Goal: Task Accomplishment & Management: Use online tool/utility

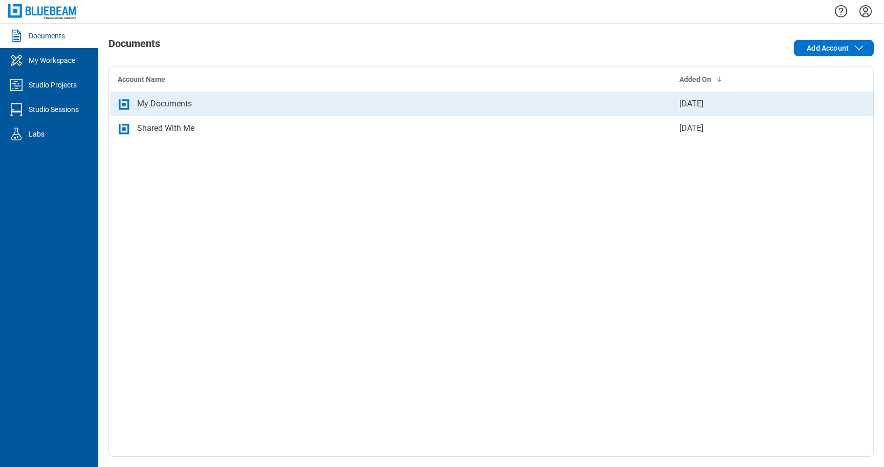
click at [169, 107] on div "My Documents" at bounding box center [164, 104] width 55 height 12
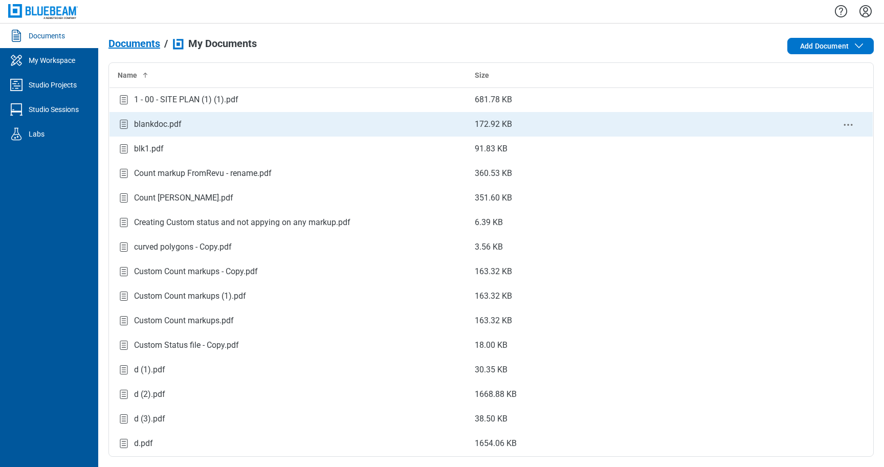
click at [164, 125] on div "blankdoc.pdf" at bounding box center [158, 124] width 48 height 12
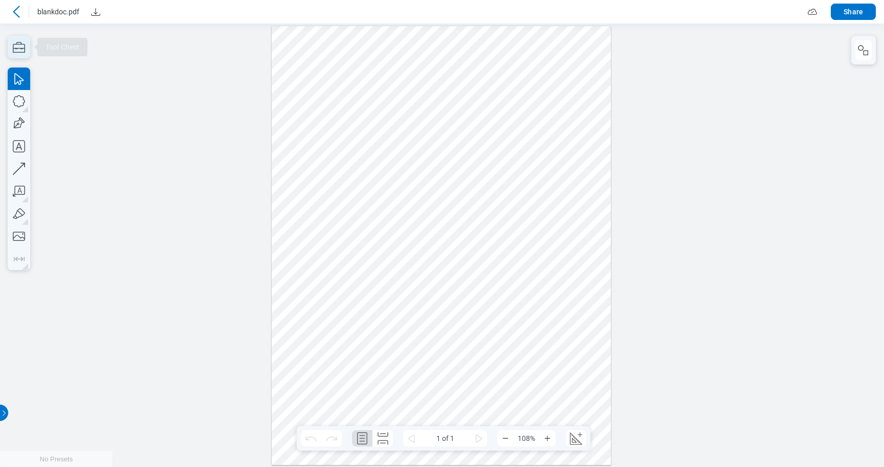
click at [23, 50] on icon "button" at bounding box center [19, 47] width 23 height 23
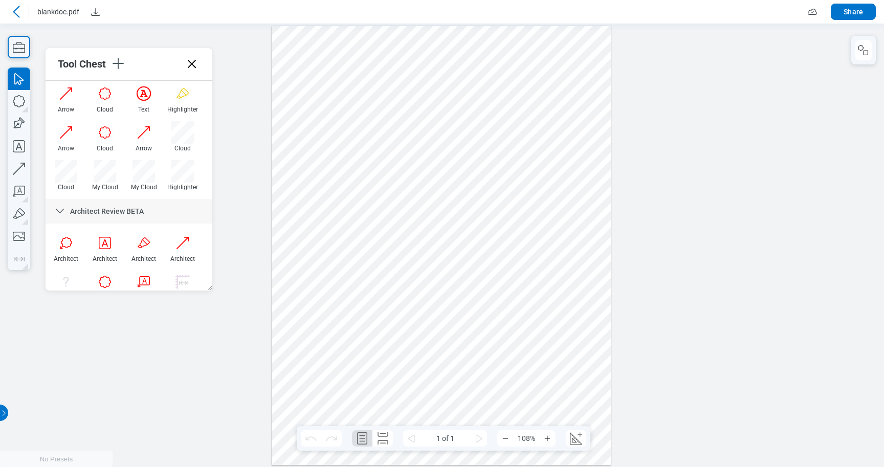
scroll to position [354, 0]
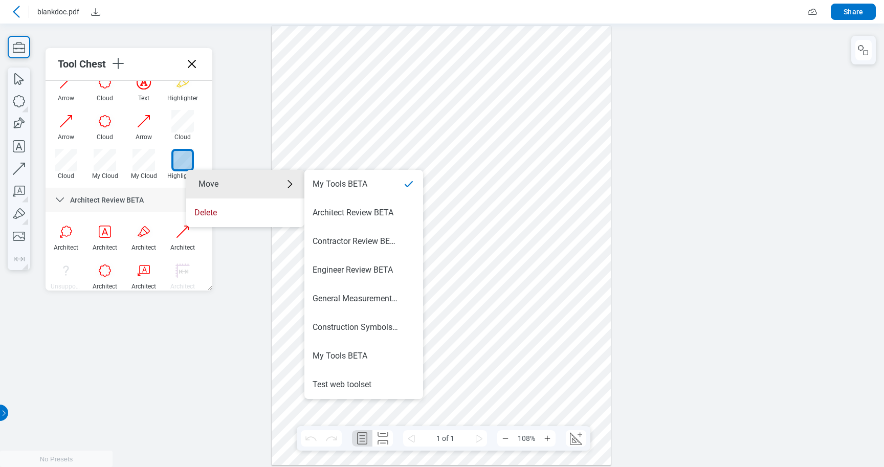
click at [184, 157] on div at bounding box center [182, 160] width 23 height 23
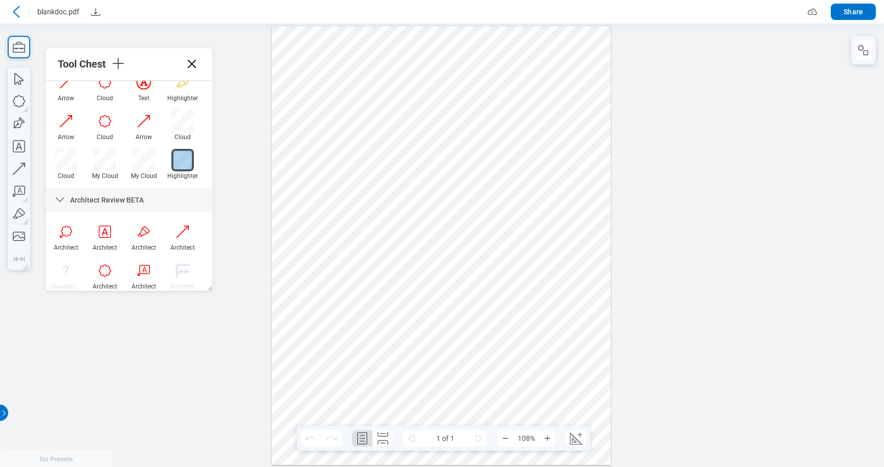
click at [184, 161] on div at bounding box center [182, 160] width 23 height 23
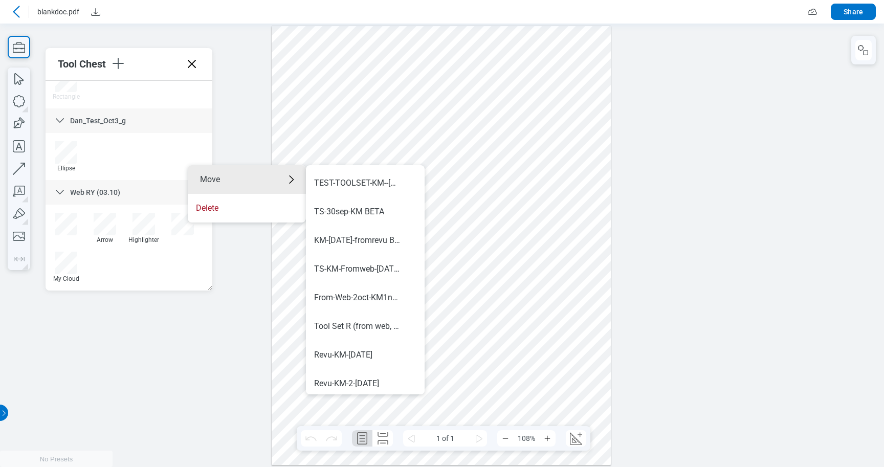
scroll to position [602, 0]
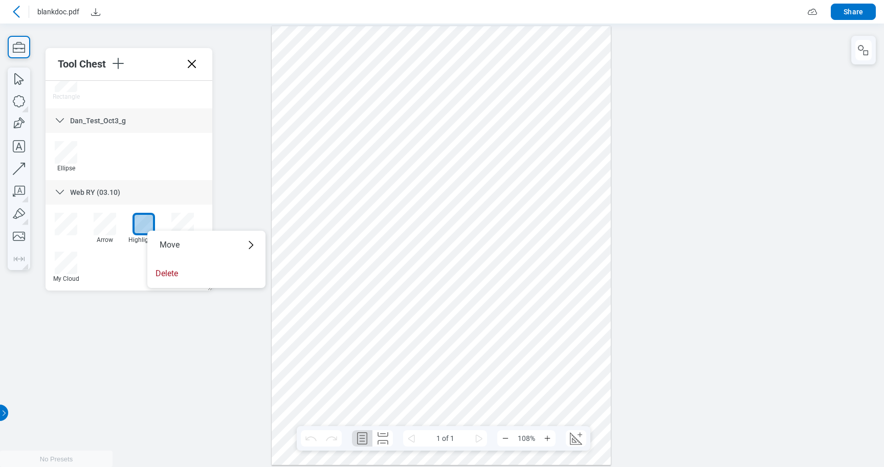
click at [143, 226] on div at bounding box center [144, 224] width 23 height 23
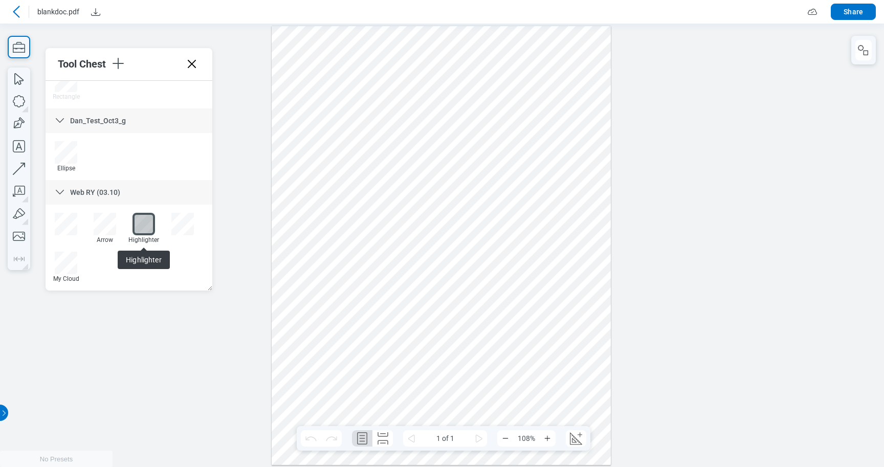
click at [144, 238] on div "Highlighter" at bounding box center [143, 239] width 31 height 7
